Goal: Transaction & Acquisition: Book appointment/travel/reservation

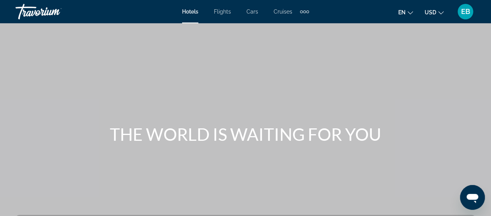
click at [190, 11] on span "Hotels" at bounding box center [190, 12] width 16 height 6
click at [189, 22] on mat-toolbar "Hotels Flights Cars Cruises Activities Hotels Flights Cars Cruises Activities e…" at bounding box center [245, 11] width 491 height 23
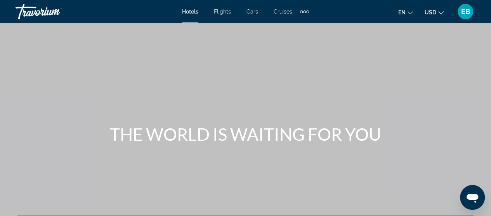
click at [193, 9] on span "Hotels" at bounding box center [190, 12] width 16 height 6
click at [192, 23] on div at bounding box center [190, 23] width 16 height 1
click at [193, 10] on span "Hotels" at bounding box center [190, 12] width 16 height 6
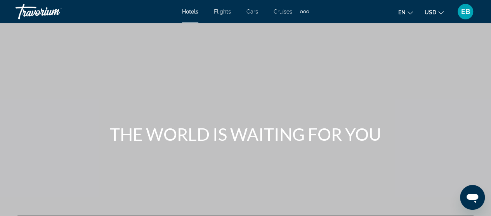
click at [189, 21] on div "Hotels Flights Cars Cruises Activities Hotels Flights Cars Cruises Activities e…" at bounding box center [245, 12] width 491 height 20
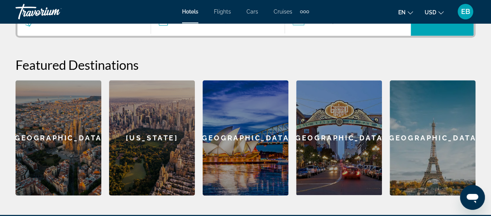
click at [65, 143] on div "[GEOGRAPHIC_DATA]" at bounding box center [59, 137] width 86 height 115
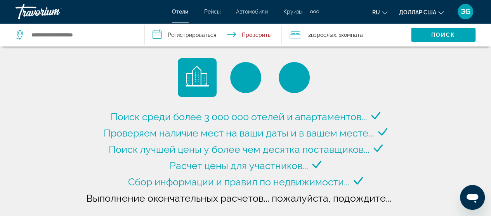
type input "**********"
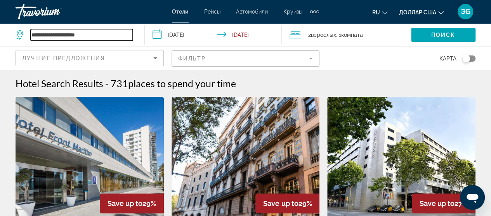
click at [95, 35] on input "**********" at bounding box center [82, 35] width 102 height 12
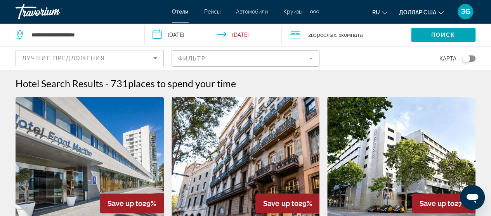
click at [160, 33] on input "**********" at bounding box center [215, 36] width 140 height 26
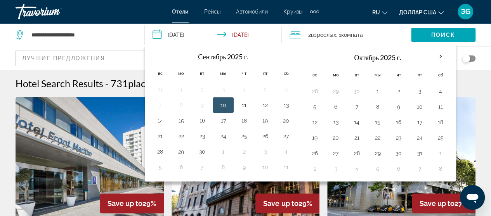
click at [372, 90] on button "1" at bounding box center [377, 91] width 12 height 11
click at [349, 34] on font "комната" at bounding box center [352, 35] width 22 height 6
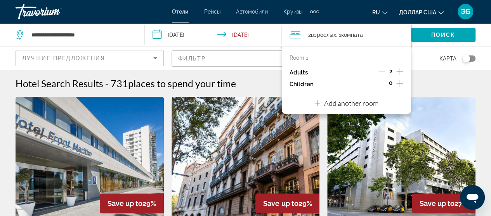
click at [399, 70] on icon "Increment adults" at bounding box center [399, 71] width 7 height 9
click at [349, 103] on p "Add another room" at bounding box center [351, 103] width 54 height 9
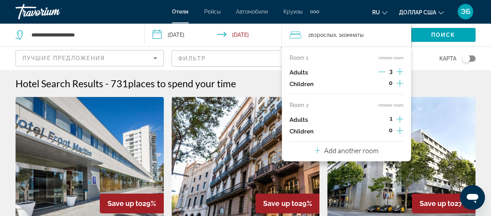
click at [157, 35] on input "**********" at bounding box center [215, 36] width 140 height 26
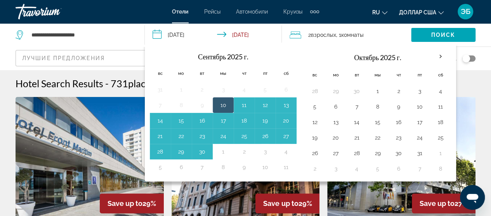
click at [373, 90] on button "1" at bounding box center [377, 91] width 12 height 11
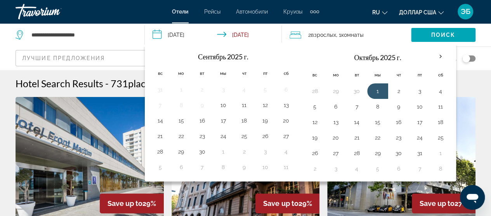
click at [246, 32] on input "**********" at bounding box center [215, 36] width 140 height 26
click at [397, 88] on button "2" at bounding box center [398, 91] width 12 height 11
type input "**********"
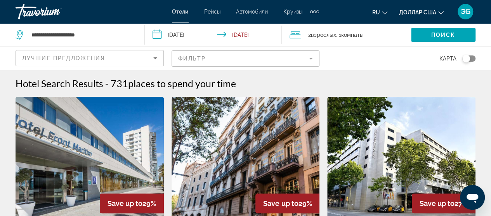
click at [305, 31] on div "2 взрослых Взрослый , 1 комната комнаты" at bounding box center [350, 34] width 121 height 11
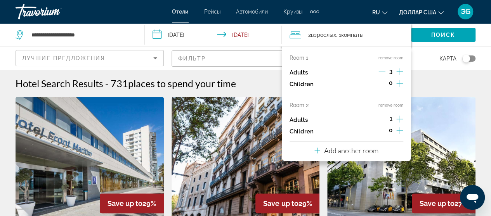
click at [295, 74] on p "Adults" at bounding box center [299, 72] width 18 height 7
click at [387, 72] on div "3" at bounding box center [390, 73] width 25 height 12
click at [389, 73] on span "3" at bounding box center [390, 71] width 3 height 6
click at [392, 72] on div "3" at bounding box center [390, 73] width 25 height 12
click at [389, 73] on span "3" at bounding box center [390, 71] width 3 height 6
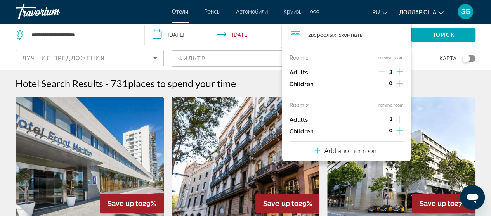
click at [302, 72] on p "Adults" at bounding box center [299, 72] width 18 height 7
click at [326, 33] on font "взрослых" at bounding box center [323, 35] width 25 height 6
click at [398, 70] on icon "Increment adults" at bounding box center [399, 71] width 7 height 9
click at [396, 71] on div "4" at bounding box center [390, 73] width 25 height 12
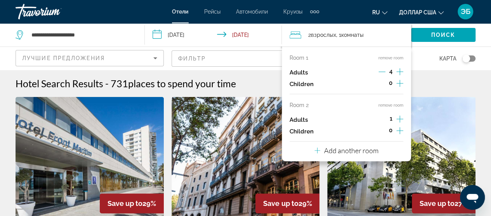
click at [384, 71] on icon "Decrement adults" at bounding box center [381, 71] width 7 height 7
click at [292, 37] on icon "Travelers: 4 adults, 0 children" at bounding box center [296, 34] width 12 height 9
click at [417, 59] on div "Карта" at bounding box center [401, 58] width 148 height 23
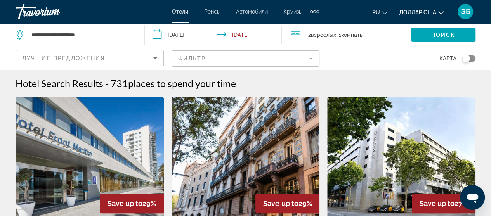
click at [323, 32] on font "взрослых" at bounding box center [323, 35] width 25 height 6
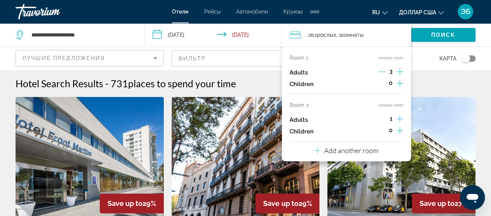
click at [381, 73] on icon "Decrement adults" at bounding box center [381, 71] width 7 height 7
click at [397, 71] on icon "Increment adults" at bounding box center [399, 71] width 7 height 9
click at [399, 70] on icon "Increment adults" at bounding box center [399, 71] width 7 height 9
click at [379, 71] on icon "Decrement adults" at bounding box center [381, 71] width 7 height 7
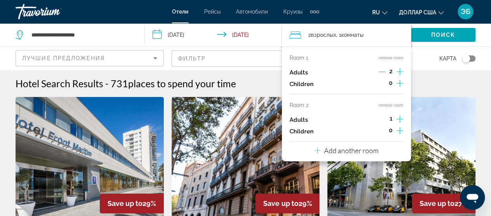
click at [301, 64] on div "Room 1 remove room Adults 2 Children 0" at bounding box center [347, 75] width 114 height 40
click at [301, 60] on p "Room 1" at bounding box center [299, 58] width 19 height 6
click at [307, 32] on div "2 взрослых Взрослый , 1 комната комнаты" at bounding box center [350, 34] width 121 height 11
click at [310, 32] on font "2" at bounding box center [309, 35] width 3 height 6
click at [284, 31] on input "**********" at bounding box center [215, 36] width 140 height 26
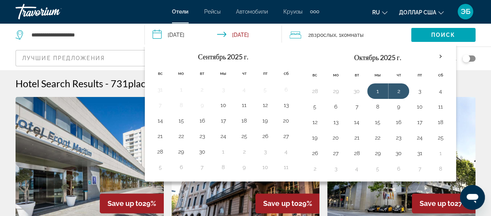
click at [290, 31] on icon "Travelers: 3 adults, 0 children" at bounding box center [296, 34] width 12 height 9
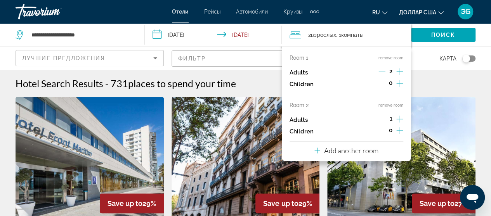
click at [301, 35] on div "2 взрослых Взрослый , 1 комната комнаты" at bounding box center [350, 34] width 121 height 11
click at [427, 83] on div "Hotel Search Results - 731 places to spend your time" at bounding box center [246, 84] width 460 height 12
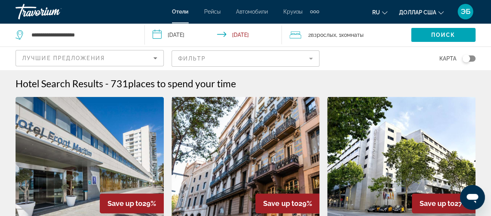
click at [368, 29] on div "2 взрослых Взрослый , 1 комната комнаты" at bounding box center [350, 34] width 121 height 23
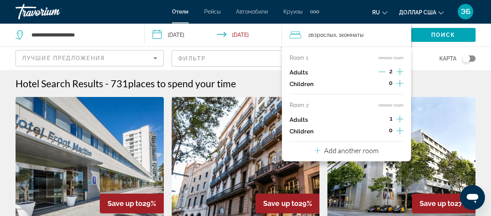
click at [397, 71] on icon "Increment adults" at bounding box center [399, 71] width 7 height 9
click at [398, 73] on icon "Increment adults" at bounding box center [399, 71] width 7 height 9
click at [380, 71] on icon "Decrement adults" at bounding box center [381, 71] width 7 height 7
click at [259, 83] on div "Hotel Search Results - 731 places to spend your time" at bounding box center [246, 84] width 460 height 12
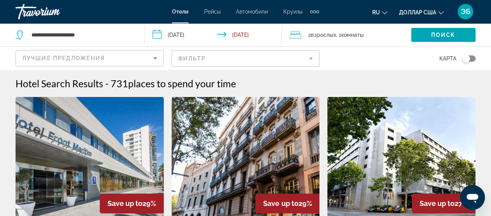
click at [299, 34] on icon "Travelers: 4 adults, 0 children" at bounding box center [296, 34] width 12 height 7
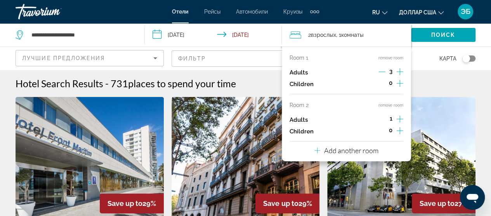
click at [446, 78] on div "Hotel Search Results - 731 places to spend your time" at bounding box center [246, 84] width 460 height 12
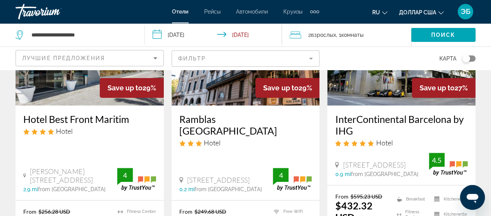
scroll to position [116, 0]
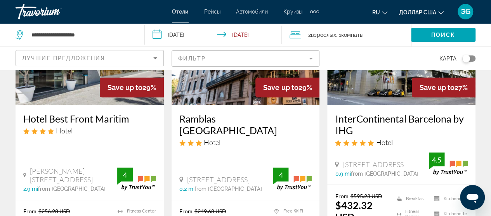
click at [314, 32] on font "взрослых" at bounding box center [323, 35] width 25 height 6
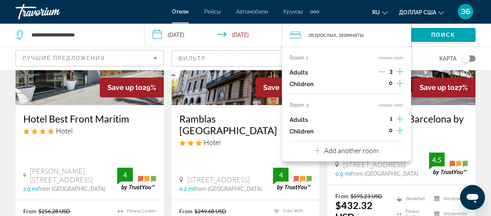
click at [390, 75] on div "3" at bounding box center [390, 73] width 25 height 12
click at [389, 75] on div "3" at bounding box center [390, 73] width 25 height 12
click at [390, 74] on span "3" at bounding box center [390, 71] width 3 height 6
click at [399, 119] on icon "Increment adults" at bounding box center [399, 119] width 7 height 9
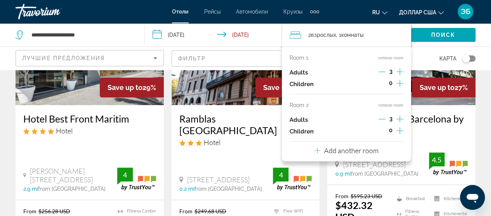
click at [387, 116] on div "3" at bounding box center [390, 120] width 25 height 12
click at [348, 150] on p "Add another room" at bounding box center [351, 150] width 54 height 9
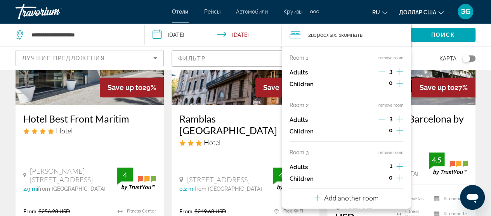
click at [390, 24] on div "2 взрослых Взрослый , 1 комната комнаты" at bounding box center [350, 34] width 121 height 23
click at [255, 147] on div "Ramblas Barcelona Hotel Calle La Rambla 33, Barcelona 0.2 mi from Barcelona cit…" at bounding box center [246, 152] width 148 height 95
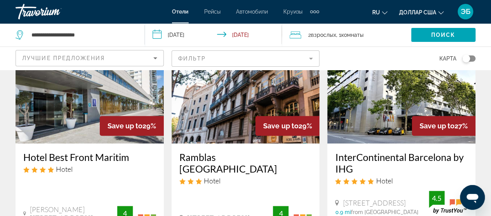
scroll to position [78, 0]
click at [221, 33] on input "**********" at bounding box center [215, 36] width 140 height 26
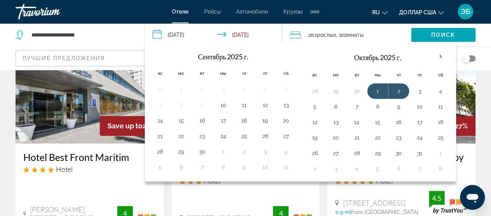
click at [400, 92] on button "2" at bounding box center [398, 91] width 12 height 11
click at [309, 30] on span "2 взрослых Взрослый" at bounding box center [322, 34] width 28 height 11
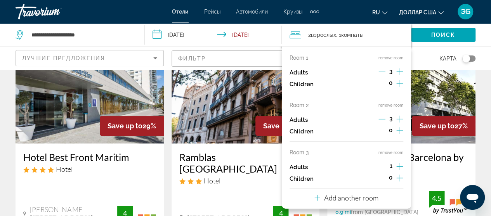
click at [318, 34] on font "взрослых" at bounding box center [323, 35] width 25 height 6
click at [392, 56] on button "remove room" at bounding box center [390, 58] width 25 height 5
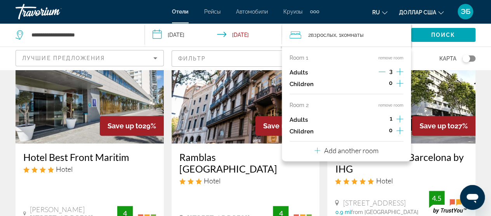
click at [389, 56] on button "remove room" at bounding box center [390, 58] width 25 height 5
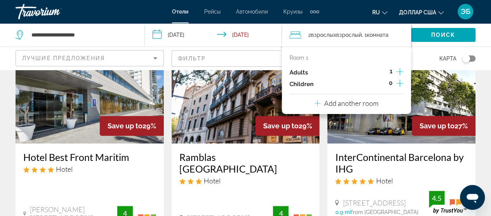
click at [399, 69] on icon "Increment adults" at bounding box center [399, 71] width 7 height 9
click at [390, 71] on span "3" at bounding box center [390, 71] width 3 height 6
click at [253, 57] on mat-form-field "Фильтр" at bounding box center [246, 58] width 148 height 16
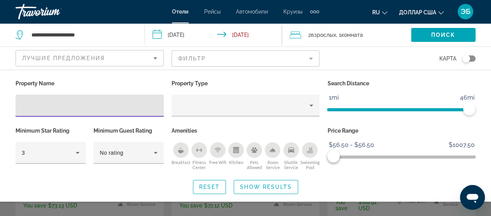
scroll to position [144, 0]
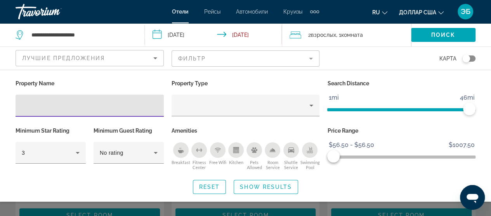
scroll to position [155, 0]
